Goal: Entertainment & Leisure: Browse casually

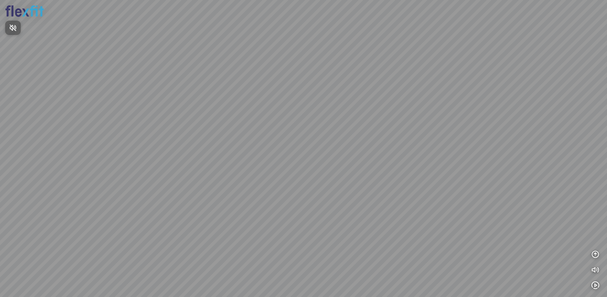
drag, startPoint x: 301, startPoint y: 166, endPoint x: 325, endPoint y: 166, distance: 23.6
click at [328, 149] on div at bounding box center [303, 148] width 607 height 297
drag, startPoint x: 310, startPoint y: 178, endPoint x: 363, endPoint y: 140, distance: 64.5
click at [357, 144] on div at bounding box center [303, 148] width 607 height 297
drag, startPoint x: 325, startPoint y: 163, endPoint x: 406, endPoint y: 116, distance: 93.2
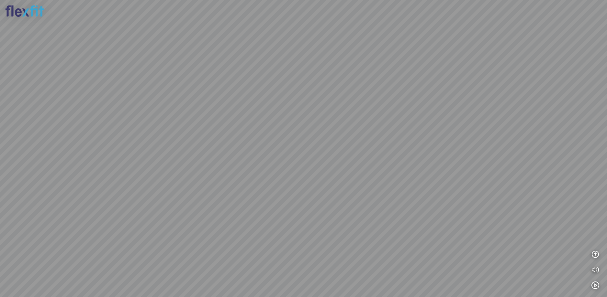
click at [391, 123] on div at bounding box center [303, 148] width 607 height 297
drag, startPoint x: 334, startPoint y: 153, endPoint x: 389, endPoint y: 174, distance: 58.7
click at [387, 174] on div at bounding box center [303, 148] width 607 height 297
drag, startPoint x: 382, startPoint y: 160, endPoint x: 436, endPoint y: 150, distance: 55.2
click at [443, 147] on div at bounding box center [303, 148] width 607 height 297
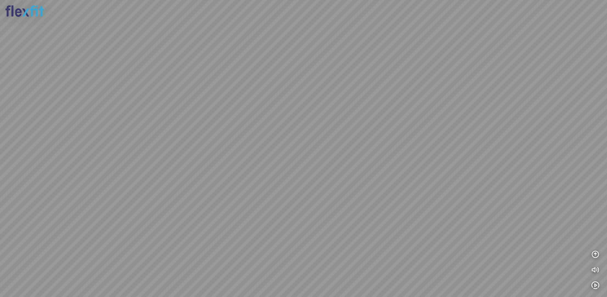
drag, startPoint x: 392, startPoint y: 160, endPoint x: 426, endPoint y: 183, distance: 41.3
click at [430, 189] on div at bounding box center [303, 148] width 607 height 297
drag, startPoint x: 393, startPoint y: 194, endPoint x: 393, endPoint y: 218, distance: 24.6
click at [393, 216] on div at bounding box center [303, 148] width 607 height 297
drag, startPoint x: 393, startPoint y: 220, endPoint x: 326, endPoint y: 215, distance: 66.2
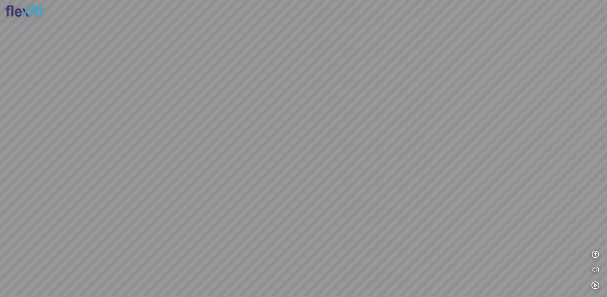
click at [334, 217] on div at bounding box center [303, 148] width 607 height 297
drag, startPoint x: 342, startPoint y: 219, endPoint x: 318, endPoint y: 161, distance: 63.3
click at [319, 163] on div at bounding box center [303, 148] width 607 height 297
drag, startPoint x: 319, startPoint y: 168, endPoint x: 316, endPoint y: 197, distance: 29.6
click at [316, 197] on div at bounding box center [303, 148] width 607 height 297
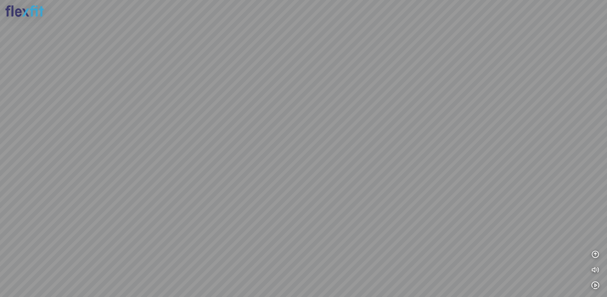
drag, startPoint x: 322, startPoint y: 198, endPoint x: 254, endPoint y: 161, distance: 76.6
click at [260, 164] on div at bounding box center [303, 148] width 607 height 297
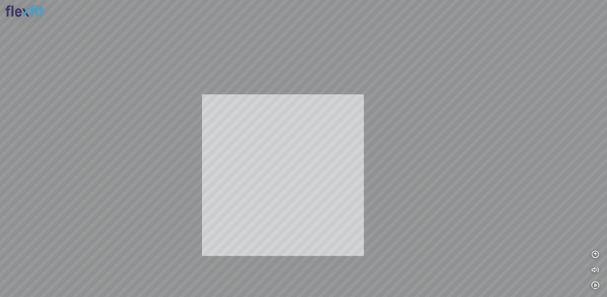
click at [256, 173] on div "INFO: krpano 1.20.8 (build [DATE]) INFO: HTML5/Desktop - Chrome 139.0 - WebGL I…" at bounding box center [303, 148] width 607 height 297
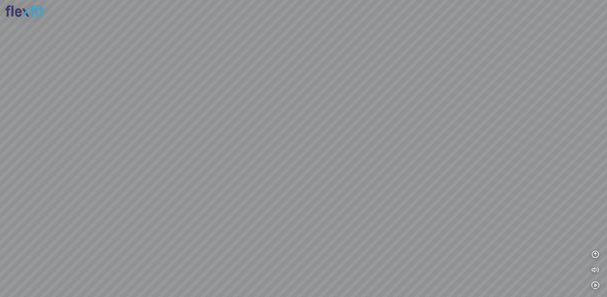
click at [439, 160] on div at bounding box center [303, 148] width 607 height 297
drag, startPoint x: 320, startPoint y: 152, endPoint x: 388, endPoint y: 163, distance: 68.1
click at [371, 162] on div at bounding box center [303, 148] width 607 height 297
drag, startPoint x: 372, startPoint y: 174, endPoint x: 400, endPoint y: 184, distance: 29.4
click at [398, 184] on div at bounding box center [303, 148] width 607 height 297
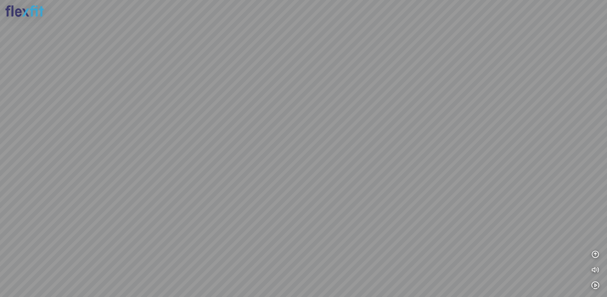
drag, startPoint x: 395, startPoint y: 180, endPoint x: 318, endPoint y: 175, distance: 76.9
click at [318, 175] on div at bounding box center [303, 148] width 607 height 297
drag, startPoint x: 320, startPoint y: 170, endPoint x: 307, endPoint y: 145, distance: 28.8
click at [308, 148] on div at bounding box center [303, 148] width 607 height 297
drag, startPoint x: 310, startPoint y: 151, endPoint x: 221, endPoint y: 101, distance: 102.4
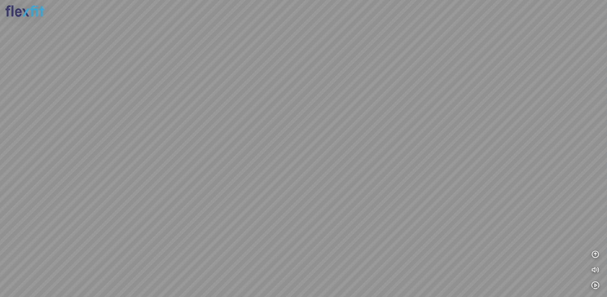
click at [221, 101] on div at bounding box center [303, 148] width 607 height 297
drag, startPoint x: 309, startPoint y: 124, endPoint x: 281, endPoint y: 136, distance: 30.5
click at [281, 136] on div at bounding box center [303, 148] width 607 height 297
drag, startPoint x: 299, startPoint y: 138, endPoint x: 310, endPoint y: 172, distance: 35.6
click at [309, 172] on div at bounding box center [303, 148] width 607 height 297
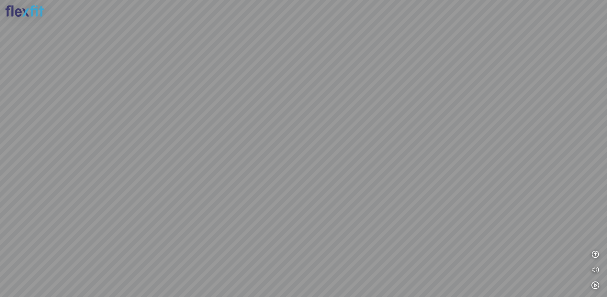
drag, startPoint x: 311, startPoint y: 171, endPoint x: 317, endPoint y: 182, distance: 12.7
click at [316, 187] on div at bounding box center [303, 148] width 607 height 297
drag, startPoint x: 316, startPoint y: 174, endPoint x: 389, endPoint y: 208, distance: 80.1
click at [388, 208] on div at bounding box center [303, 148] width 607 height 297
drag, startPoint x: 352, startPoint y: 194, endPoint x: 315, endPoint y: 185, distance: 38.2
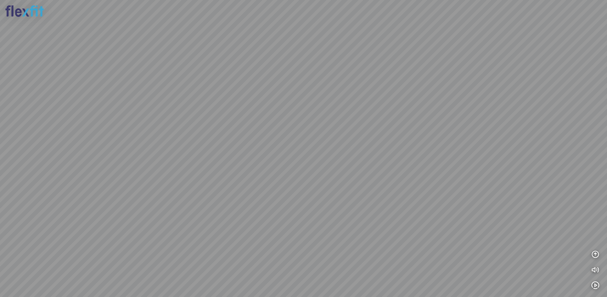
click at [316, 185] on div at bounding box center [303, 148] width 607 height 297
drag, startPoint x: 350, startPoint y: 181, endPoint x: 298, endPoint y: 188, distance: 52.2
click at [298, 188] on div at bounding box center [303, 148] width 607 height 297
drag, startPoint x: 311, startPoint y: 186, endPoint x: 248, endPoint y: 183, distance: 63.5
click at [248, 183] on div at bounding box center [303, 148] width 607 height 297
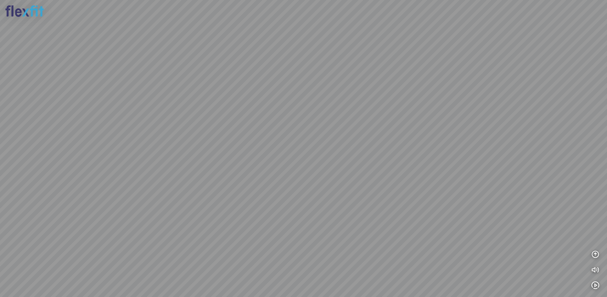
drag, startPoint x: 309, startPoint y: 183, endPoint x: 271, endPoint y: 182, distance: 37.9
click at [272, 182] on div at bounding box center [303, 148] width 607 height 297
drag, startPoint x: 311, startPoint y: 182, endPoint x: 470, endPoint y: 99, distance: 180.0
click at [485, 91] on div at bounding box center [303, 148] width 607 height 297
drag, startPoint x: 299, startPoint y: 127, endPoint x: 344, endPoint y: 129, distance: 45.7
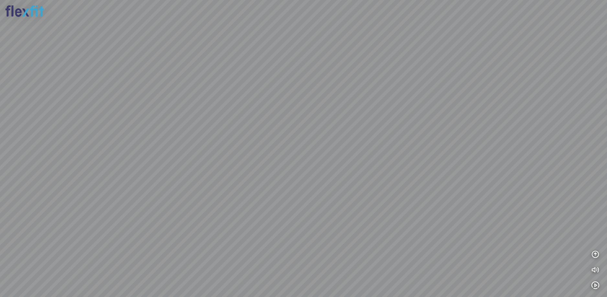
click at [344, 129] on div at bounding box center [303, 148] width 607 height 297
drag, startPoint x: 339, startPoint y: 187, endPoint x: 349, endPoint y: 230, distance: 44.1
click at [349, 230] on div at bounding box center [303, 148] width 607 height 297
drag, startPoint x: 305, startPoint y: 157, endPoint x: 364, endPoint y: 150, distance: 58.9
click at [353, 151] on div at bounding box center [303, 148] width 607 height 297
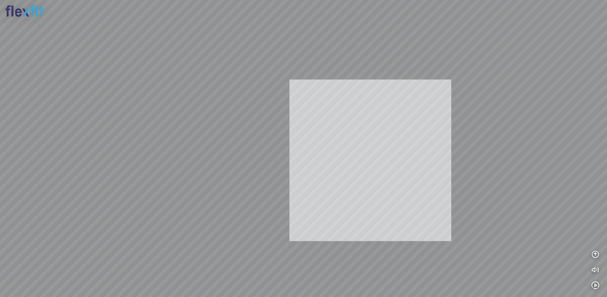
click at [369, 152] on div "INFO: krpano 1.20.8 (build [DATE]) INFO: HTML5/Desktop - Chrome 139.0 - WebGL I…" at bounding box center [303, 148] width 607 height 297
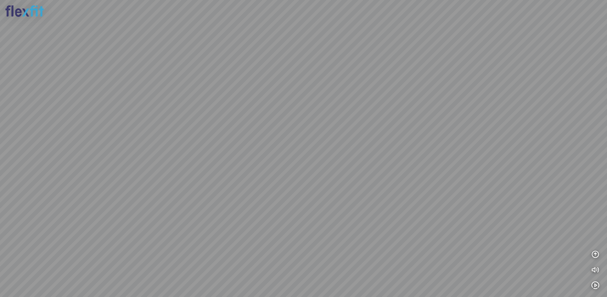
drag, startPoint x: 363, startPoint y: 137, endPoint x: 353, endPoint y: 104, distance: 34.2
click at [353, 105] on div at bounding box center [303, 148] width 607 height 297
drag, startPoint x: 332, startPoint y: 134, endPoint x: 401, endPoint y: 139, distance: 69.1
click at [386, 140] on div at bounding box center [303, 148] width 607 height 297
drag, startPoint x: 381, startPoint y: 148, endPoint x: 314, endPoint y: 112, distance: 76.3
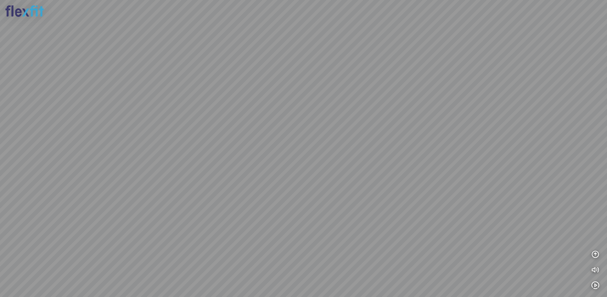
click at [323, 117] on div at bounding box center [303, 148] width 607 height 297
drag, startPoint x: 338, startPoint y: 132, endPoint x: 336, endPoint y: 160, distance: 28.9
click at [327, 171] on div at bounding box center [303, 148] width 607 height 297
drag, startPoint x: 350, startPoint y: 135, endPoint x: 310, endPoint y: 164, distance: 48.9
click at [313, 163] on div at bounding box center [303, 148] width 607 height 297
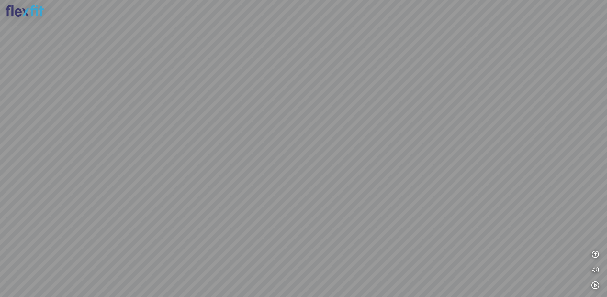
drag, startPoint x: 357, startPoint y: 154, endPoint x: 357, endPoint y: 172, distance: 18.8
click at [355, 172] on div at bounding box center [303, 148] width 607 height 297
drag, startPoint x: 312, startPoint y: 143, endPoint x: 327, endPoint y: 187, distance: 46.2
click at [327, 186] on div at bounding box center [303, 148] width 607 height 297
drag, startPoint x: 328, startPoint y: 174, endPoint x: 415, endPoint y: 166, distance: 87.5
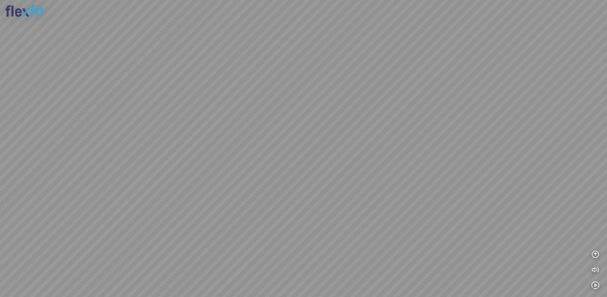
click at [417, 159] on div at bounding box center [303, 148] width 607 height 297
drag, startPoint x: 360, startPoint y: 191, endPoint x: 419, endPoint y: 174, distance: 62.4
click at [410, 178] on div at bounding box center [303, 148] width 607 height 297
drag, startPoint x: 373, startPoint y: 166, endPoint x: 463, endPoint y: 162, distance: 90.0
click at [463, 162] on div at bounding box center [303, 148] width 607 height 297
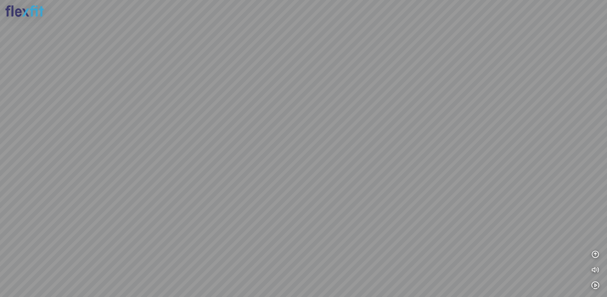
drag, startPoint x: 400, startPoint y: 110, endPoint x: 415, endPoint y: 125, distance: 21.3
click at [415, 125] on div at bounding box center [303, 148] width 607 height 297
drag, startPoint x: 394, startPoint y: 129, endPoint x: 415, endPoint y: 141, distance: 24.3
click at [415, 140] on div at bounding box center [303, 148] width 607 height 297
drag, startPoint x: 139, startPoint y: 113, endPoint x: 179, endPoint y: 119, distance: 39.6
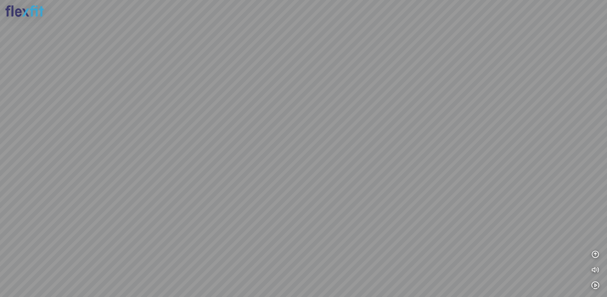
click at [139, 113] on div at bounding box center [303, 148] width 607 height 297
drag, startPoint x: 323, startPoint y: 179, endPoint x: 397, endPoint y: 118, distance: 95.4
click at [397, 118] on div at bounding box center [303, 148] width 607 height 297
click at [452, 156] on div at bounding box center [303, 148] width 607 height 297
drag, startPoint x: 413, startPoint y: 164, endPoint x: 405, endPoint y: 170, distance: 9.1
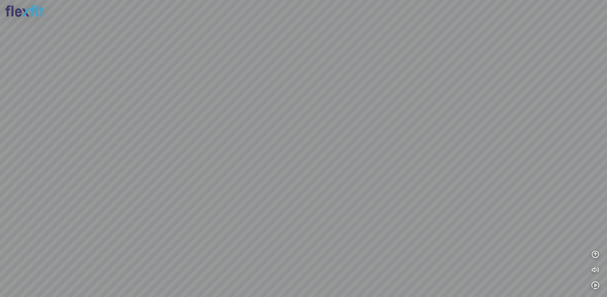
click at [425, 169] on div at bounding box center [303, 148] width 607 height 297
drag, startPoint x: 315, startPoint y: 160, endPoint x: 405, endPoint y: 151, distance: 90.3
click at [399, 151] on div at bounding box center [303, 148] width 607 height 297
drag, startPoint x: 341, startPoint y: 160, endPoint x: 320, endPoint y: 167, distance: 22.6
click at [321, 167] on div at bounding box center [303, 148] width 607 height 297
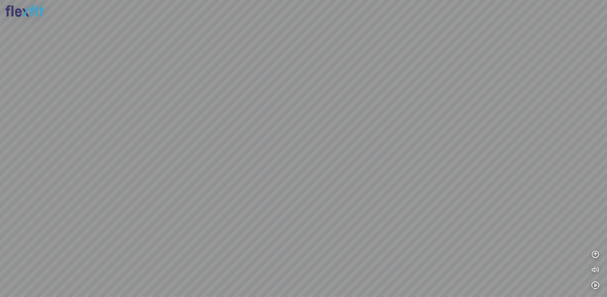
click at [316, 170] on div at bounding box center [303, 148] width 607 height 297
click at [593, 253] on icon "button" at bounding box center [595, 255] width 8 height 8
click at [593, 195] on icon "button" at bounding box center [595, 193] width 8 height 8
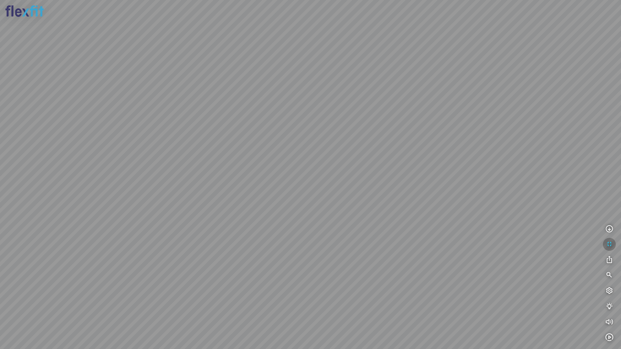
click at [606, 243] on icon "button" at bounding box center [610, 245] width 8 height 8
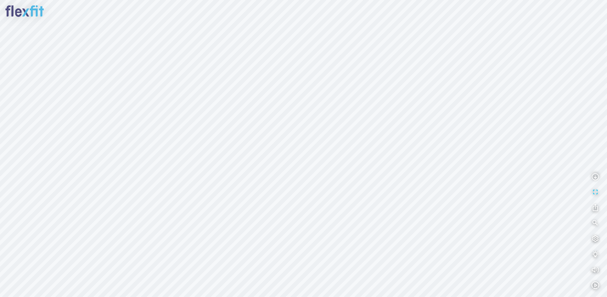
drag, startPoint x: 282, startPoint y: 169, endPoint x: 389, endPoint y: 182, distance: 107.9
click at [371, 178] on div at bounding box center [303, 148] width 607 height 297
drag, startPoint x: 362, startPoint y: 155, endPoint x: 366, endPoint y: 170, distance: 15.0
click at [365, 168] on div at bounding box center [303, 148] width 607 height 297
drag, startPoint x: 366, startPoint y: 170, endPoint x: 399, endPoint y: 163, distance: 34.0
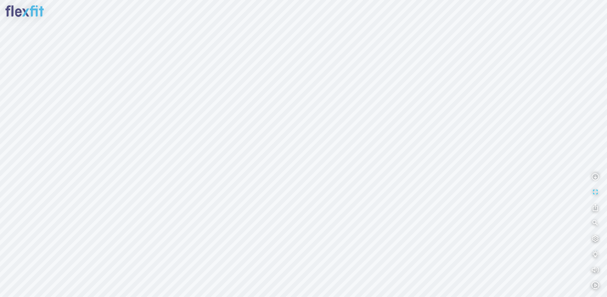
click at [389, 164] on div at bounding box center [303, 148] width 607 height 297
drag, startPoint x: 340, startPoint y: 169, endPoint x: 371, endPoint y: 158, distance: 33.1
click at [369, 159] on div at bounding box center [303, 148] width 607 height 297
drag, startPoint x: 390, startPoint y: 158, endPoint x: 398, endPoint y: 158, distance: 7.4
click at [393, 158] on div at bounding box center [303, 148] width 607 height 297
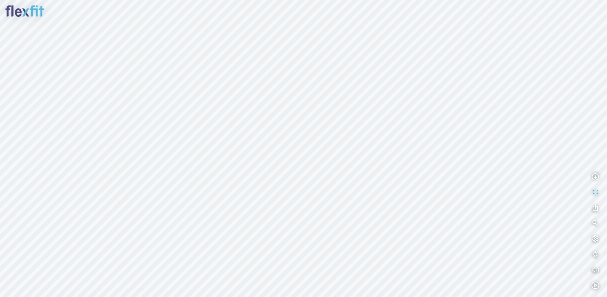
drag, startPoint x: 330, startPoint y: 160, endPoint x: 376, endPoint y: 159, distance: 46.6
click at [371, 159] on div at bounding box center [303, 148] width 607 height 297
drag, startPoint x: 338, startPoint y: 165, endPoint x: 384, endPoint y: 165, distance: 45.9
click at [382, 165] on div at bounding box center [303, 148] width 607 height 297
drag, startPoint x: 347, startPoint y: 159, endPoint x: 312, endPoint y: 151, distance: 36.0
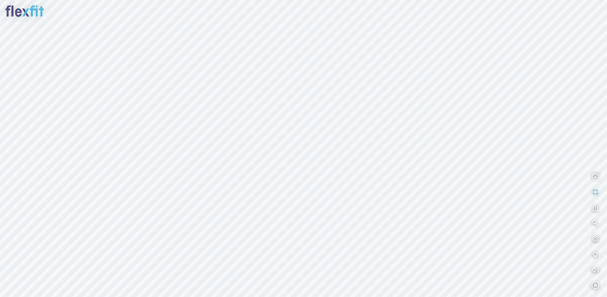
click at [301, 148] on div at bounding box center [303, 148] width 607 height 297
drag, startPoint x: 326, startPoint y: 152, endPoint x: 354, endPoint y: 114, distance: 47.2
click at [358, 120] on div at bounding box center [303, 148] width 607 height 297
drag, startPoint x: 355, startPoint y: 132, endPoint x: 299, endPoint y: 82, distance: 75.2
click at [316, 98] on div at bounding box center [303, 148] width 607 height 297
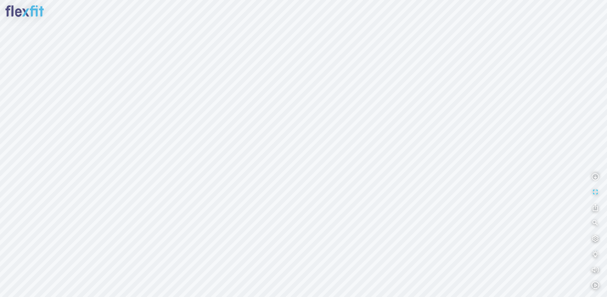
drag, startPoint x: 335, startPoint y: 125, endPoint x: 337, endPoint y: 168, distance: 43.4
click at [337, 168] on div at bounding box center [303, 148] width 607 height 297
drag, startPoint x: 336, startPoint y: 156, endPoint x: 337, endPoint y: 137, distance: 19.4
click at [337, 138] on div at bounding box center [303, 148] width 607 height 297
drag, startPoint x: 343, startPoint y: 138, endPoint x: 358, endPoint y: 122, distance: 22.0
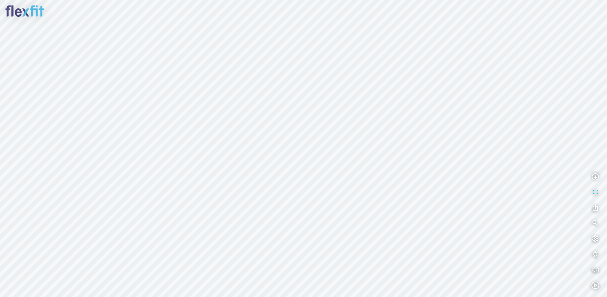
click at [358, 122] on div at bounding box center [303, 148] width 607 height 297
drag, startPoint x: 360, startPoint y: 120, endPoint x: 419, endPoint y: 139, distance: 61.4
click at [416, 138] on div at bounding box center [303, 148] width 607 height 297
drag, startPoint x: 378, startPoint y: 149, endPoint x: 435, endPoint y: 169, distance: 60.0
click at [431, 169] on div at bounding box center [303, 148] width 607 height 297
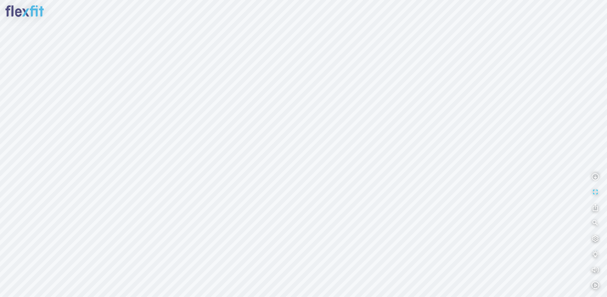
drag, startPoint x: 385, startPoint y: 163, endPoint x: 401, endPoint y: 167, distance: 16.5
click at [400, 167] on div at bounding box center [303, 148] width 607 height 297
drag, startPoint x: 369, startPoint y: 165, endPoint x: 419, endPoint y: 165, distance: 49.8
click at [381, 165] on div at bounding box center [303, 148] width 607 height 297
drag, startPoint x: 364, startPoint y: 172, endPoint x: 417, endPoint y: 161, distance: 53.8
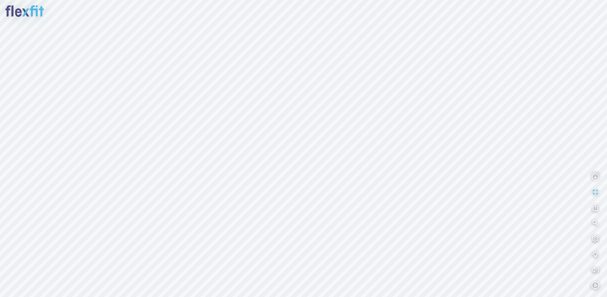
click at [402, 166] on div at bounding box center [303, 148] width 607 height 297
drag, startPoint x: 371, startPoint y: 164, endPoint x: 279, endPoint y: 105, distance: 109.4
click at [294, 105] on div at bounding box center [303, 148] width 607 height 297
drag, startPoint x: 256, startPoint y: 123, endPoint x: 281, endPoint y: 130, distance: 26.1
click at [253, 125] on div at bounding box center [303, 148] width 607 height 297
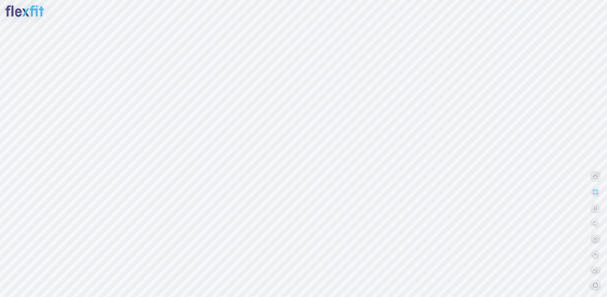
drag, startPoint x: 322, startPoint y: 167, endPoint x: 330, endPoint y: 176, distance: 12.6
click at [330, 176] on div at bounding box center [303, 148] width 607 height 297
drag, startPoint x: 294, startPoint y: 184, endPoint x: 279, endPoint y: 157, distance: 32.0
click at [280, 160] on div at bounding box center [303, 148] width 607 height 297
drag, startPoint x: 293, startPoint y: 171, endPoint x: 313, endPoint y: 157, distance: 25.1
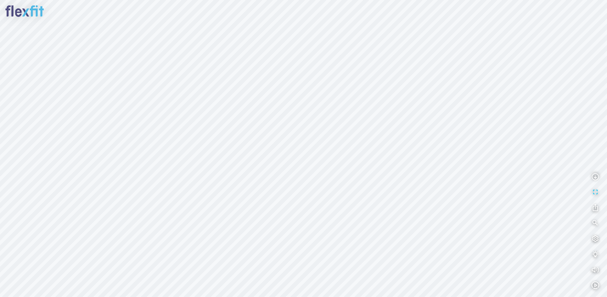
click at [293, 157] on div at bounding box center [303, 148] width 607 height 297
drag, startPoint x: 332, startPoint y: 164, endPoint x: 348, endPoint y: 168, distance: 16.4
click at [344, 168] on div at bounding box center [303, 148] width 607 height 297
drag, startPoint x: 323, startPoint y: 167, endPoint x: 356, endPoint y: 167, distance: 33.7
click at [356, 167] on div at bounding box center [303, 148] width 607 height 297
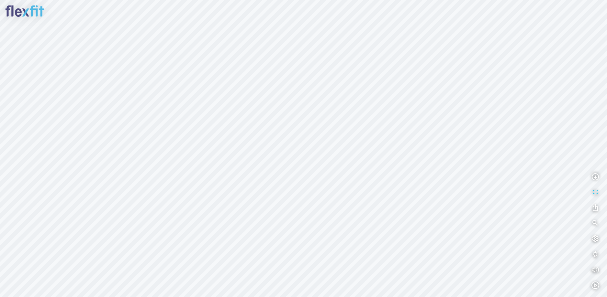
drag
click at [376, 162] on div at bounding box center [303, 148] width 607 height 297
click at [305, 155] on div at bounding box center [303, 148] width 607 height 297
click at [147, 173] on div at bounding box center [303, 148] width 607 height 297
click at [304, 218] on div at bounding box center [303, 148] width 607 height 297
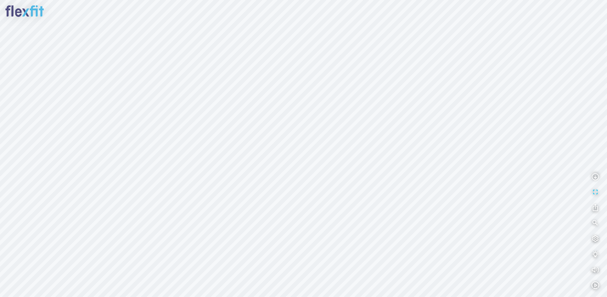
click at [336, 219] on div at bounding box center [303, 148] width 607 height 297
click at [318, 205] on div at bounding box center [303, 148] width 607 height 297
click at [288, 192] on div at bounding box center [303, 148] width 607 height 297
click at [253, 203] on div at bounding box center [303, 148] width 607 height 297
click at [300, 215] on div at bounding box center [303, 148] width 607 height 297
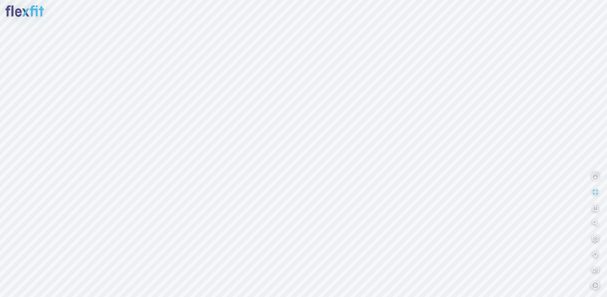
click at [285, 234] on div at bounding box center [303, 148] width 607 height 297
click at [342, 217] on div at bounding box center [303, 148] width 607 height 297
click at [308, 178] on div at bounding box center [303, 148] width 607 height 297
click at [352, 163] on div at bounding box center [303, 148] width 607 height 297
click at [362, 165] on div at bounding box center [303, 148] width 607 height 297
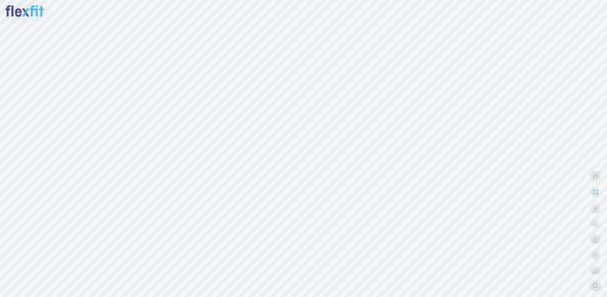
click at [322, 146] on div at bounding box center [303, 148] width 607 height 297
click at [256, 204] on div at bounding box center [303, 148] width 607 height 297
click at [279, 158] on div "INFO: krpano 1.20.8 (build [DATE]) INFO: HTML5/Desktop - Chrome 139.0 - WebGL I…" at bounding box center [303, 148] width 607 height 297
click at [302, 154] on div at bounding box center [303, 148] width 607 height 297
click at [346, 245] on div at bounding box center [303, 148] width 607 height 297
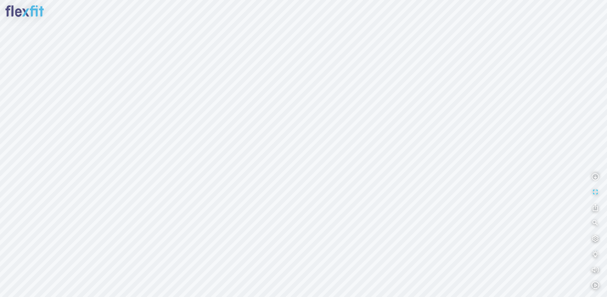
click at [355, 202] on div at bounding box center [303, 148] width 607 height 297
click at [297, 166] on div at bounding box center [303, 148] width 607 height 297
click at [309, 171] on div at bounding box center [303, 148] width 607 height 297
click at [310, 181] on div at bounding box center [303, 148] width 607 height 297
click at [289, 139] on div at bounding box center [303, 148] width 607 height 297
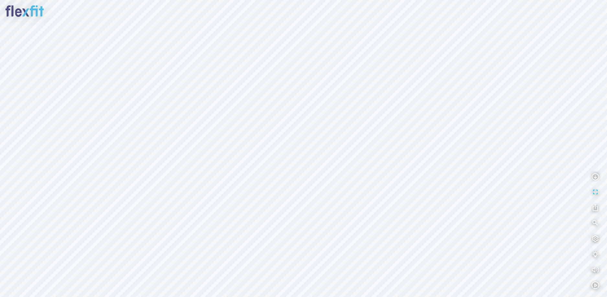
click at [250, 83] on div at bounding box center [303, 148] width 607 height 297
click at [244, 97] on div at bounding box center [303, 148] width 607 height 297
click at [241, 105] on div at bounding box center [303, 148] width 607 height 297
click at [324, 128] on div at bounding box center [303, 148] width 607 height 297
click at [239, 121] on div at bounding box center [303, 148] width 607 height 297
